Goal: Task Accomplishment & Management: Manage account settings

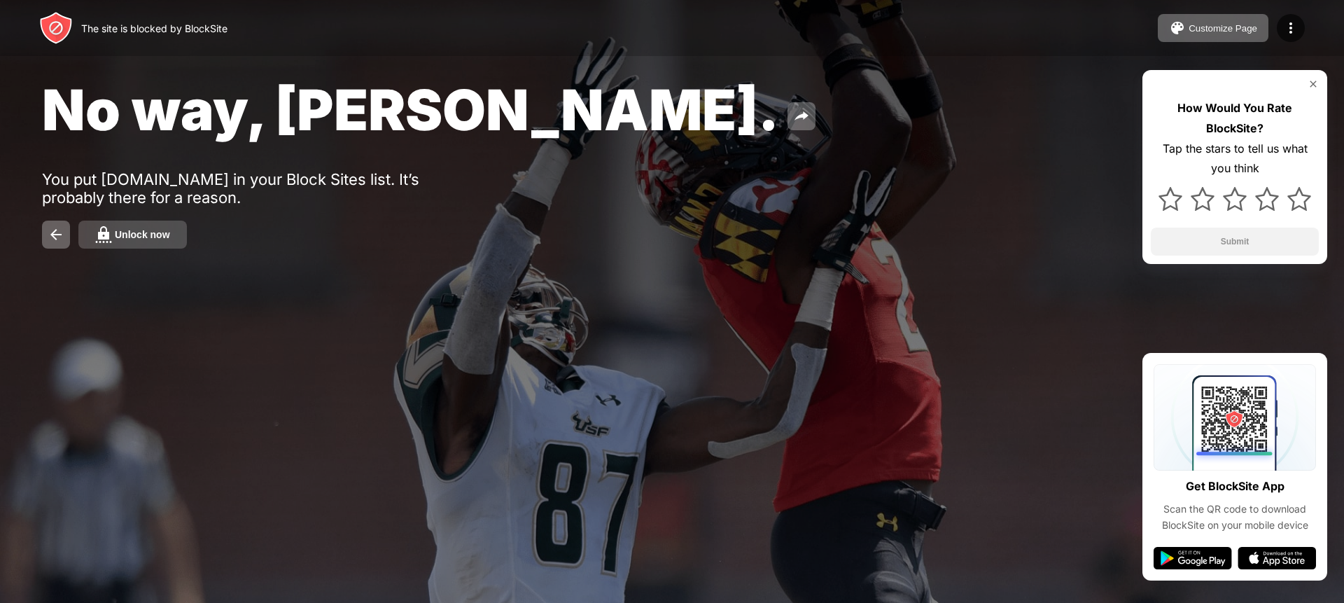
click at [167, 233] on div "Unlock now" at bounding box center [142, 234] width 55 height 11
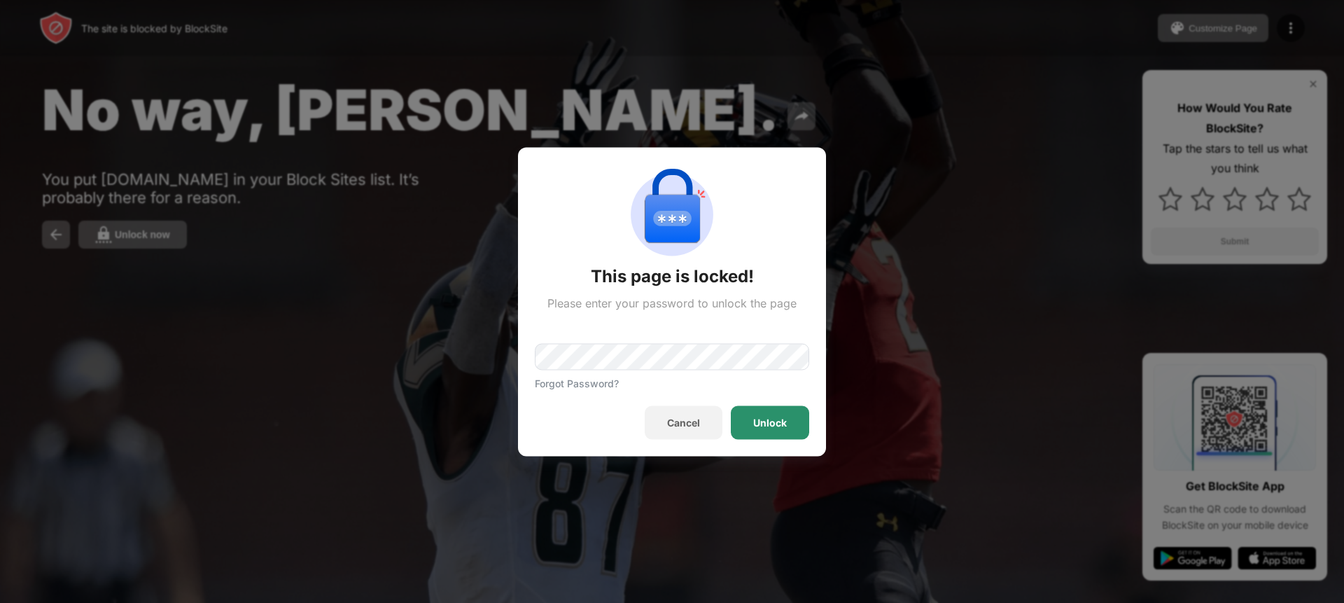
click at [769, 413] on div "Unlock" at bounding box center [770, 422] width 78 height 34
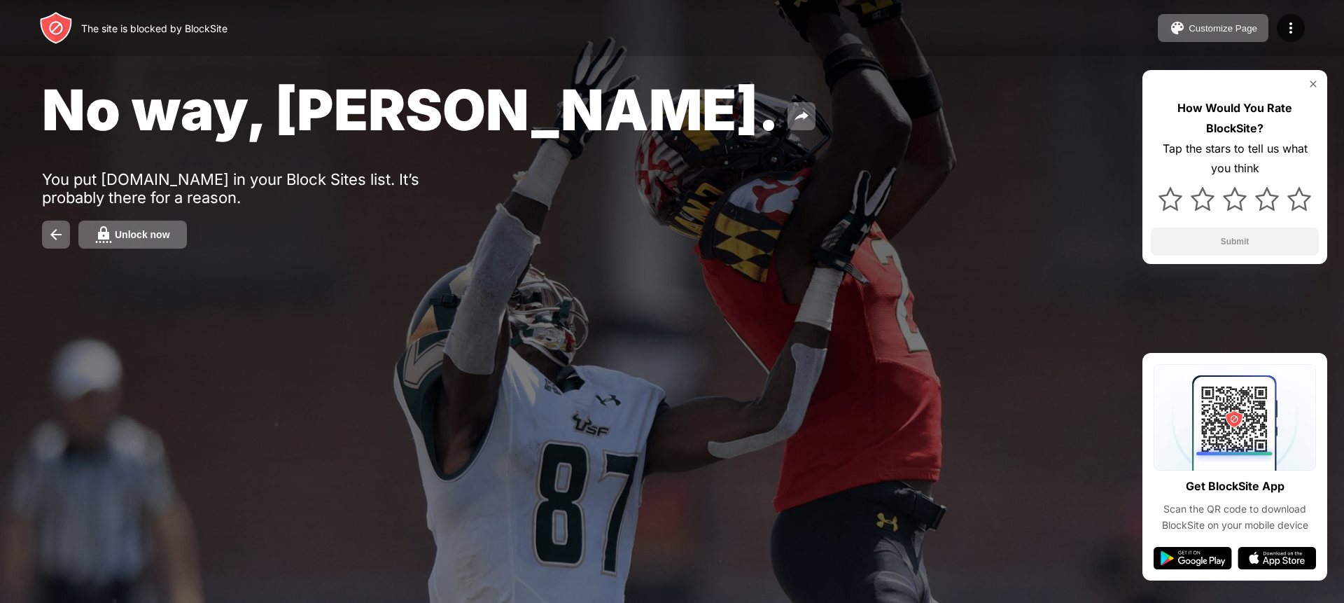
click at [179, 237] on button "Unlock now" at bounding box center [132, 235] width 109 height 28
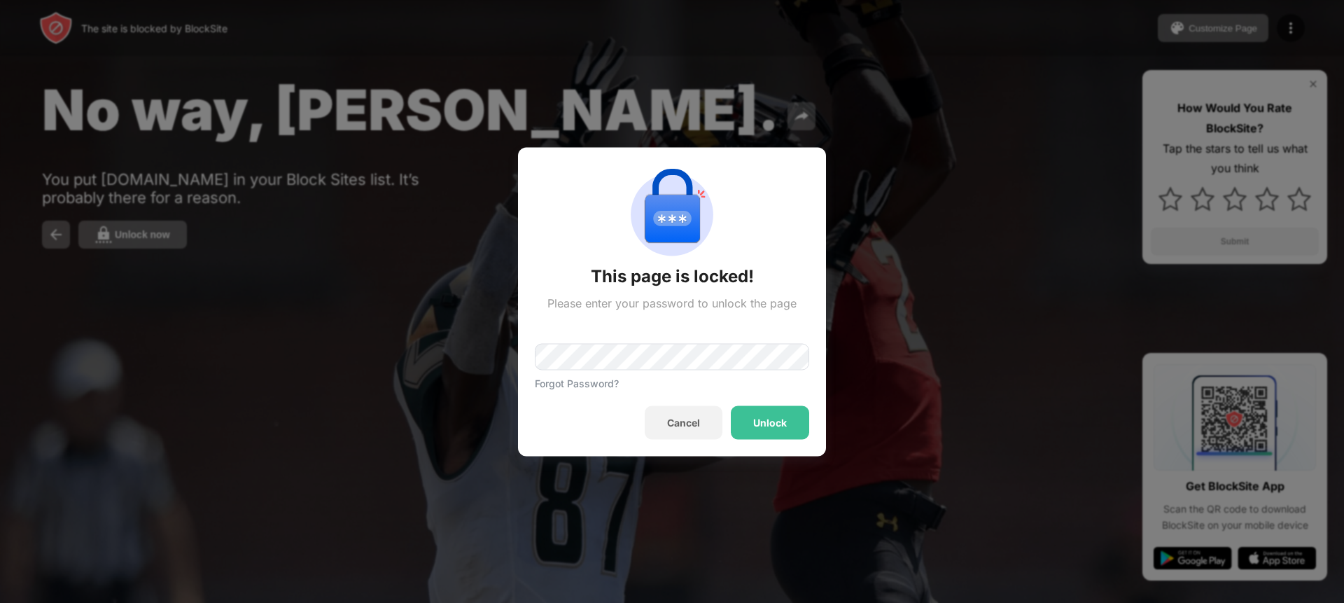
click at [630, 371] on div "Forgot Password?" at bounding box center [672, 348] width 274 height 79
click at [760, 421] on div "Unlock" at bounding box center [770, 422] width 34 height 11
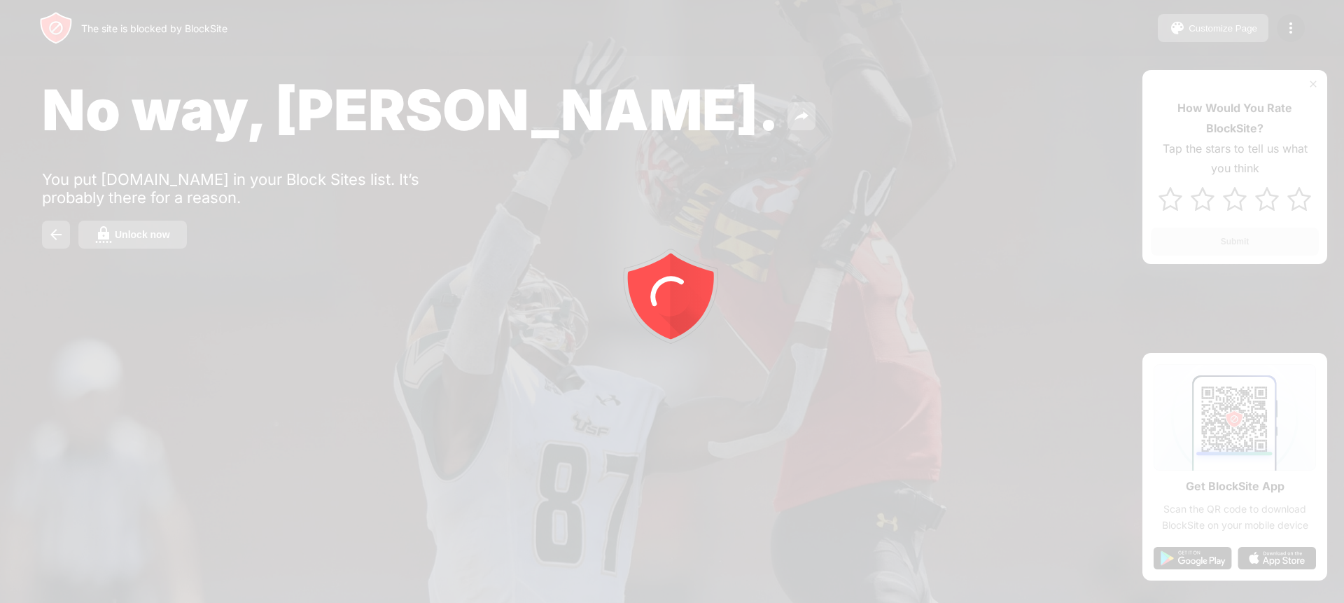
click at [172, 242] on div at bounding box center [672, 301] width 1344 height 603
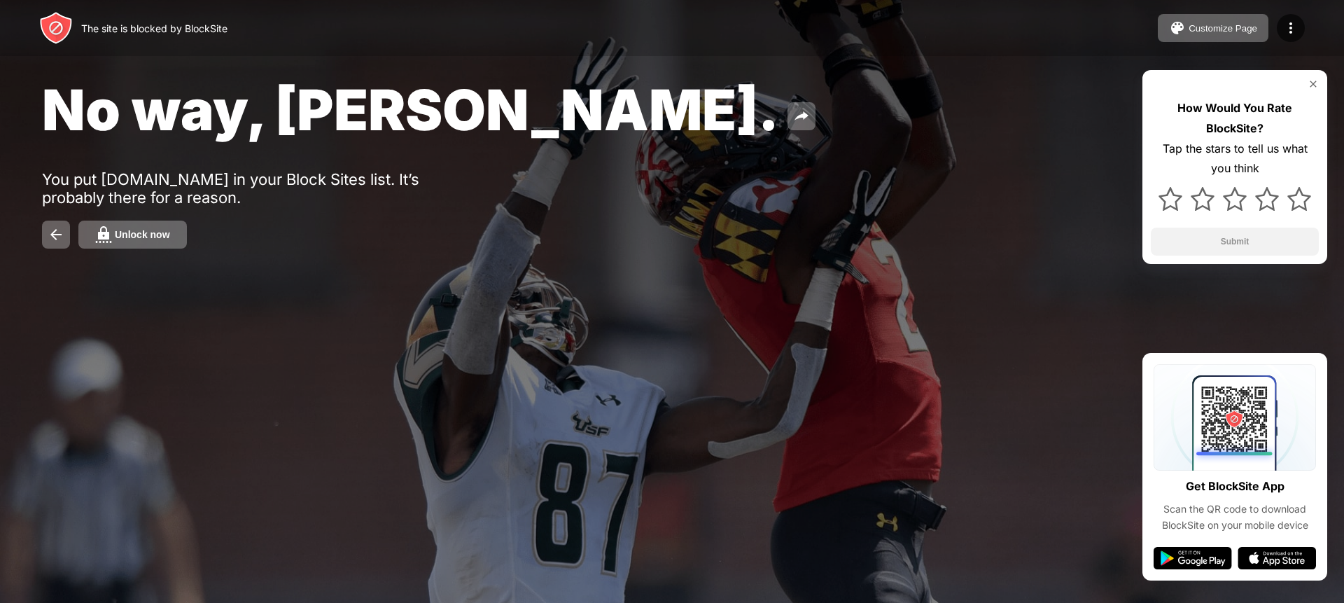
click at [164, 241] on button "Unlock now" at bounding box center [132, 235] width 109 height 28
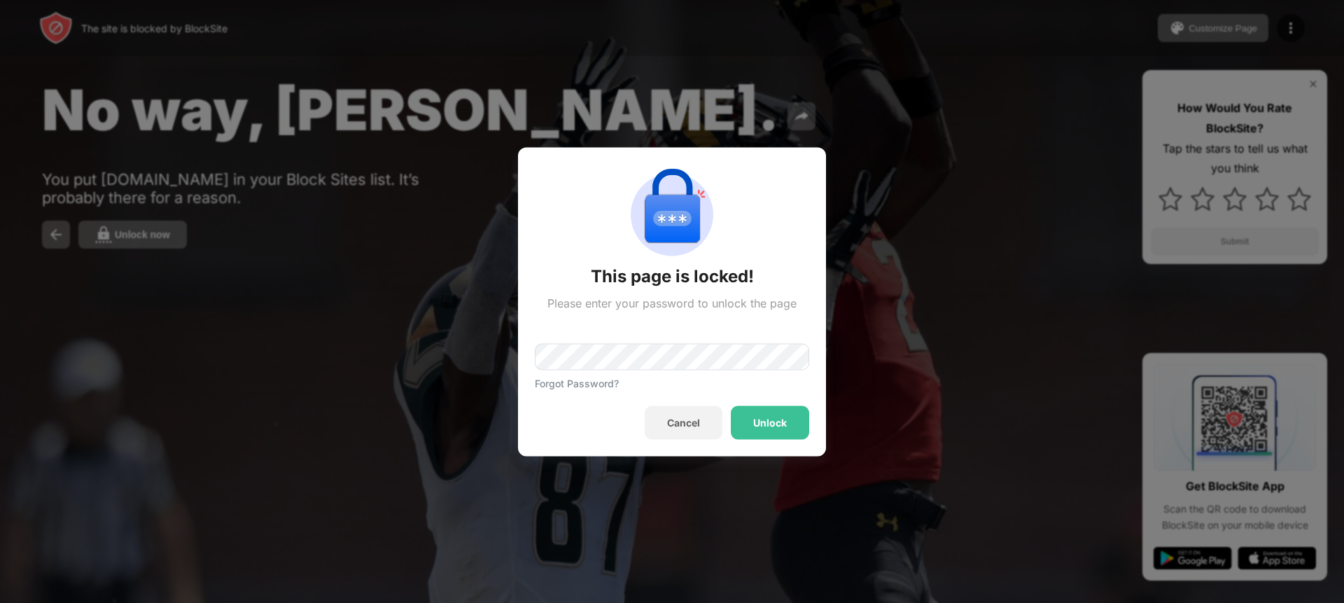
click at [512, 328] on div at bounding box center [672, 301] width 1344 height 603
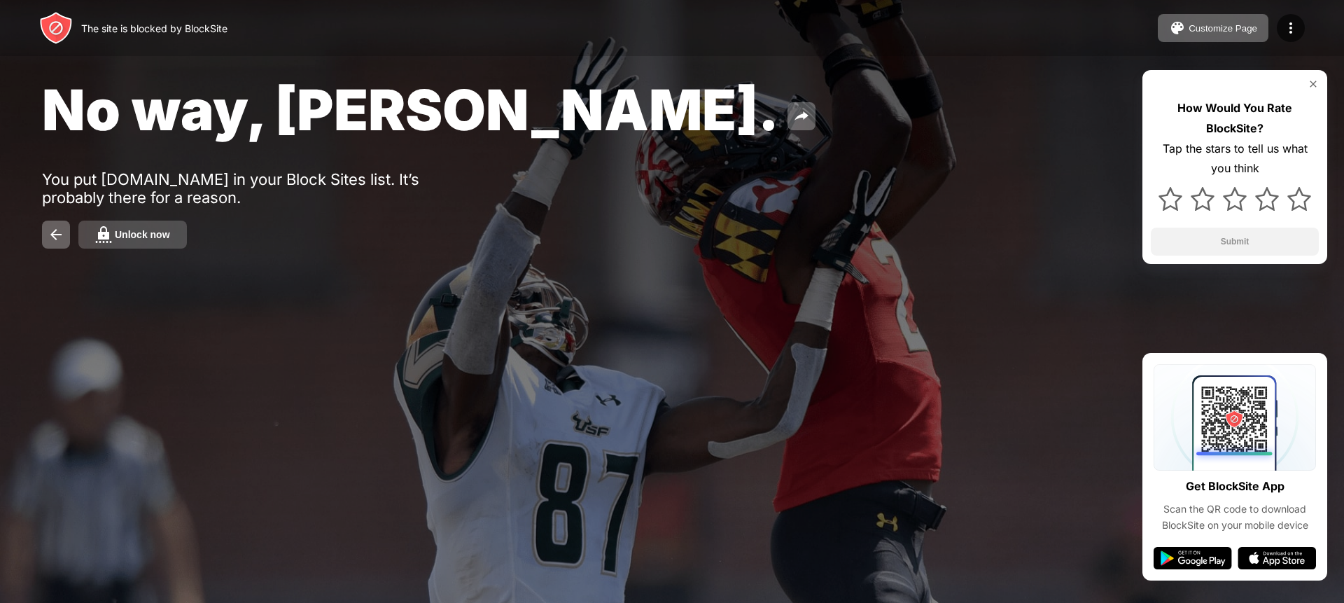
click at [148, 242] on button "Unlock now" at bounding box center [132, 235] width 109 height 28
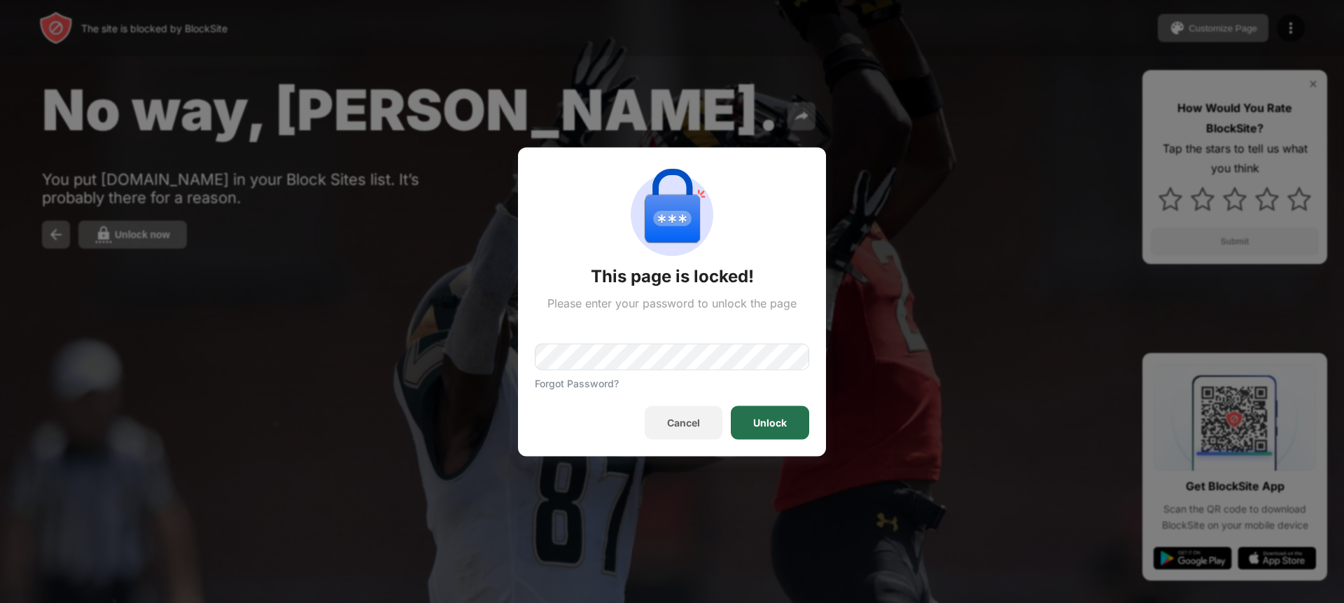
click at [755, 411] on div "Unlock" at bounding box center [770, 422] width 78 height 34
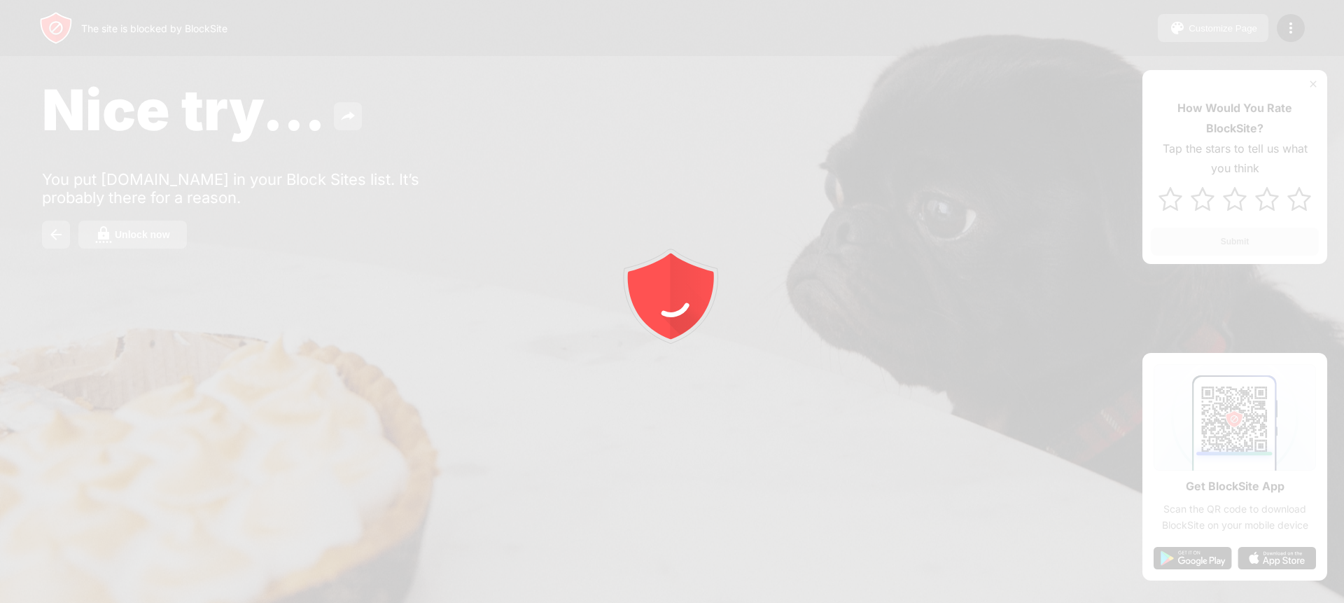
click at [117, 242] on div at bounding box center [672, 301] width 1344 height 603
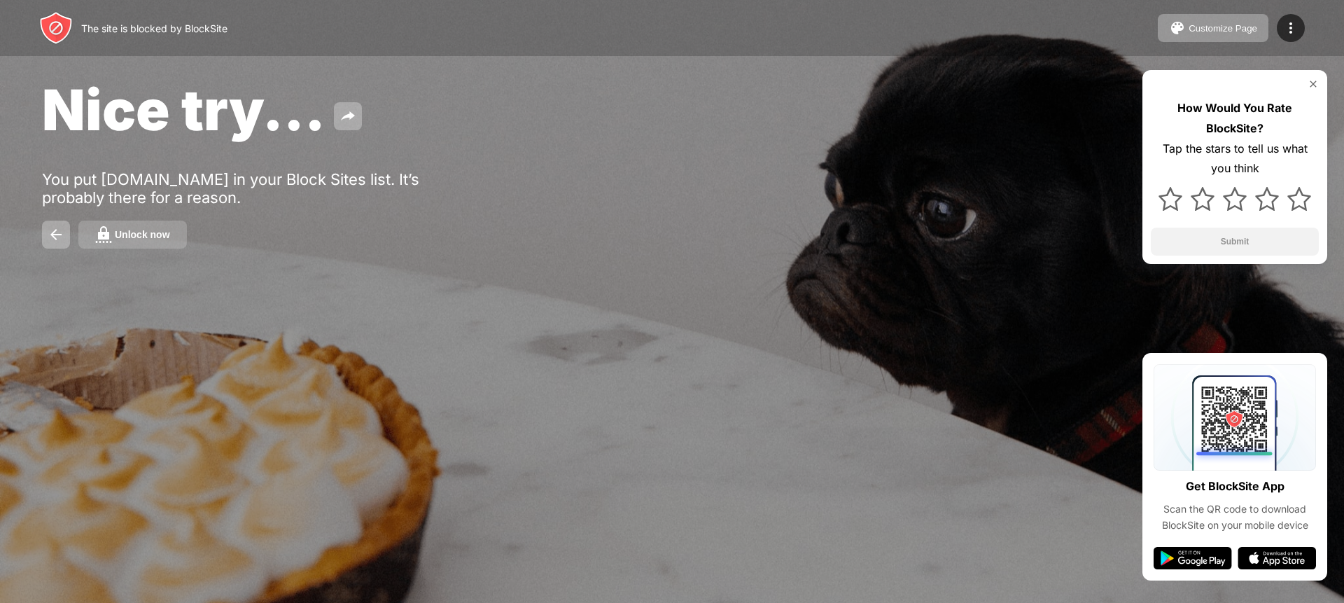
click at [128, 239] on div "Unlock now" at bounding box center [142, 234] width 55 height 11
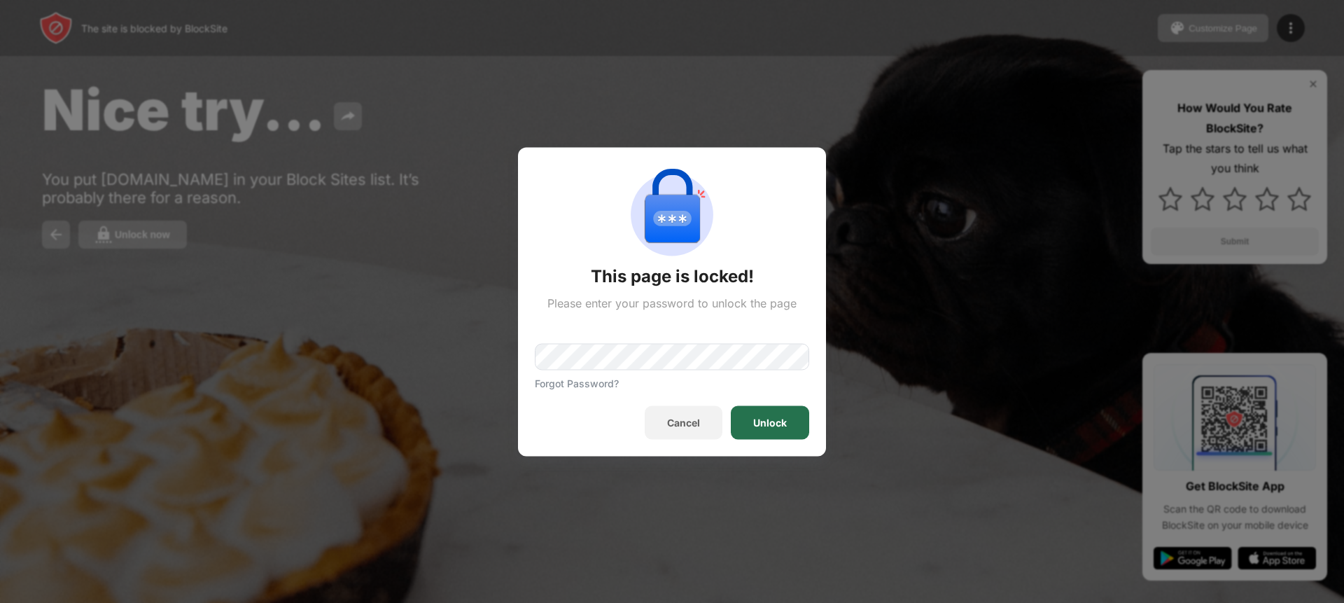
click at [755, 410] on div "Unlock" at bounding box center [770, 422] width 78 height 34
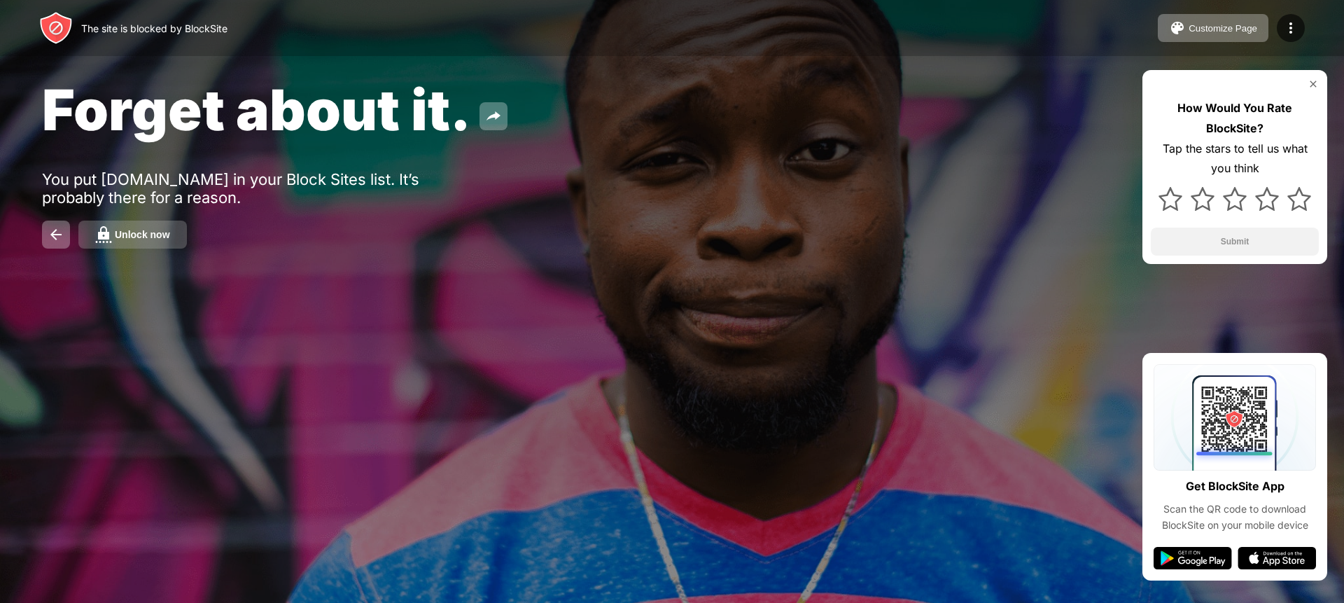
click at [140, 238] on div "Unlock now" at bounding box center [142, 234] width 55 height 11
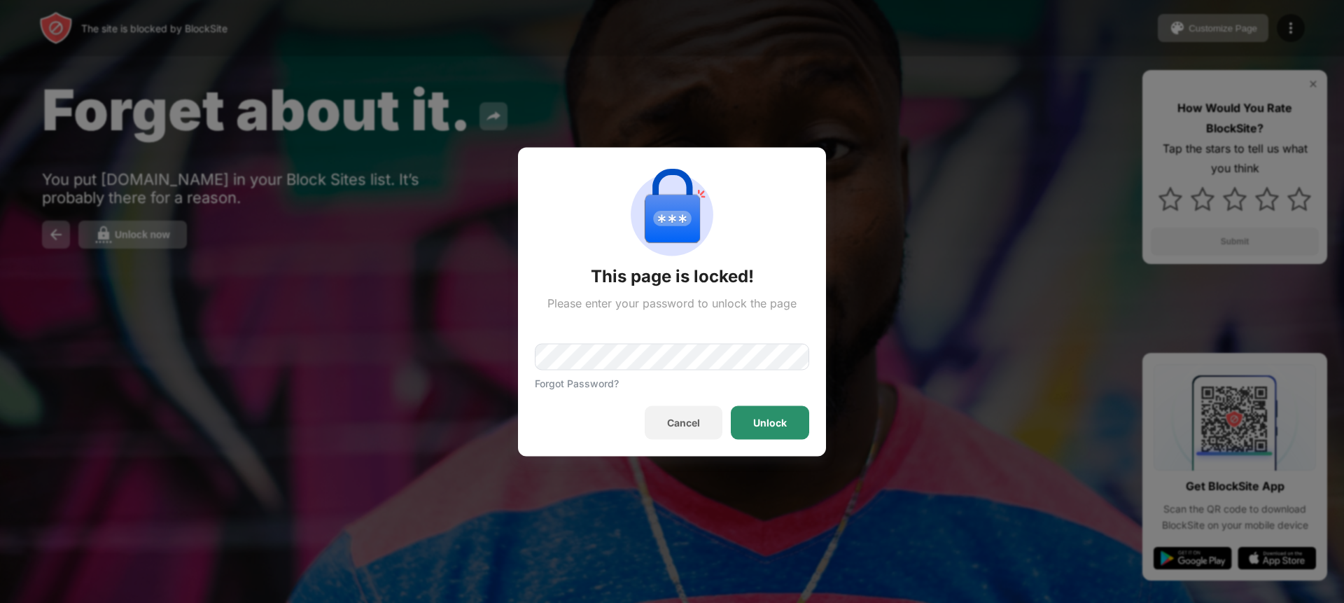
click at [748, 415] on div "Unlock" at bounding box center [770, 422] width 78 height 34
